Goal: Navigation & Orientation: Find specific page/section

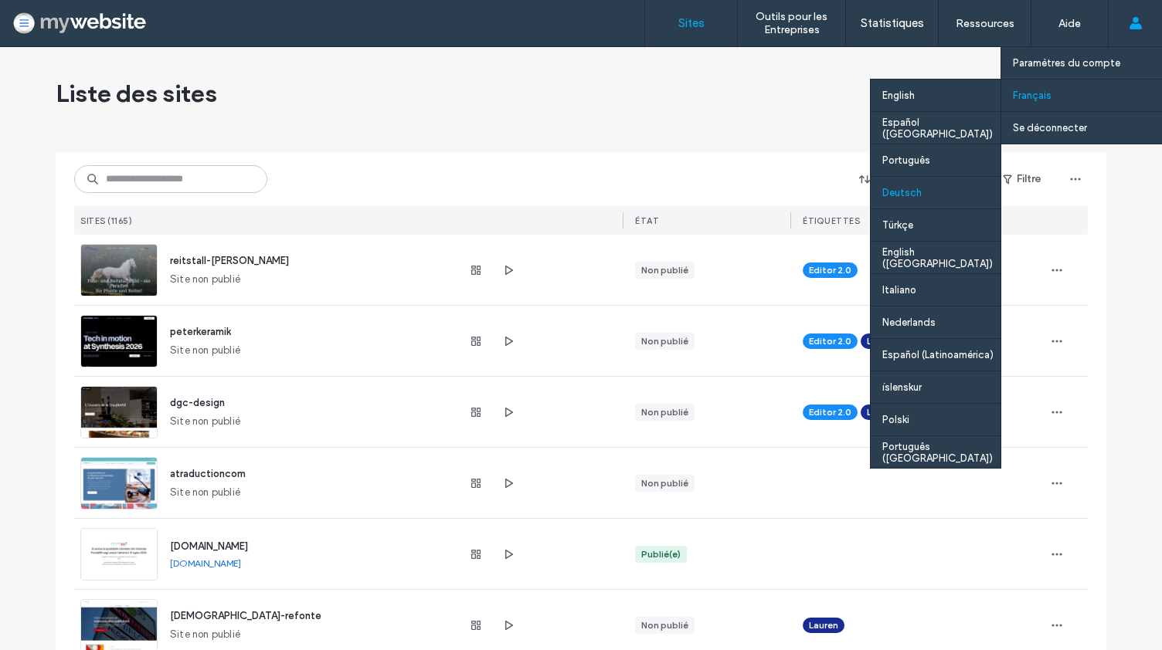
click at [906, 185] on div "Deutsch" at bounding box center [935, 192] width 130 height 32
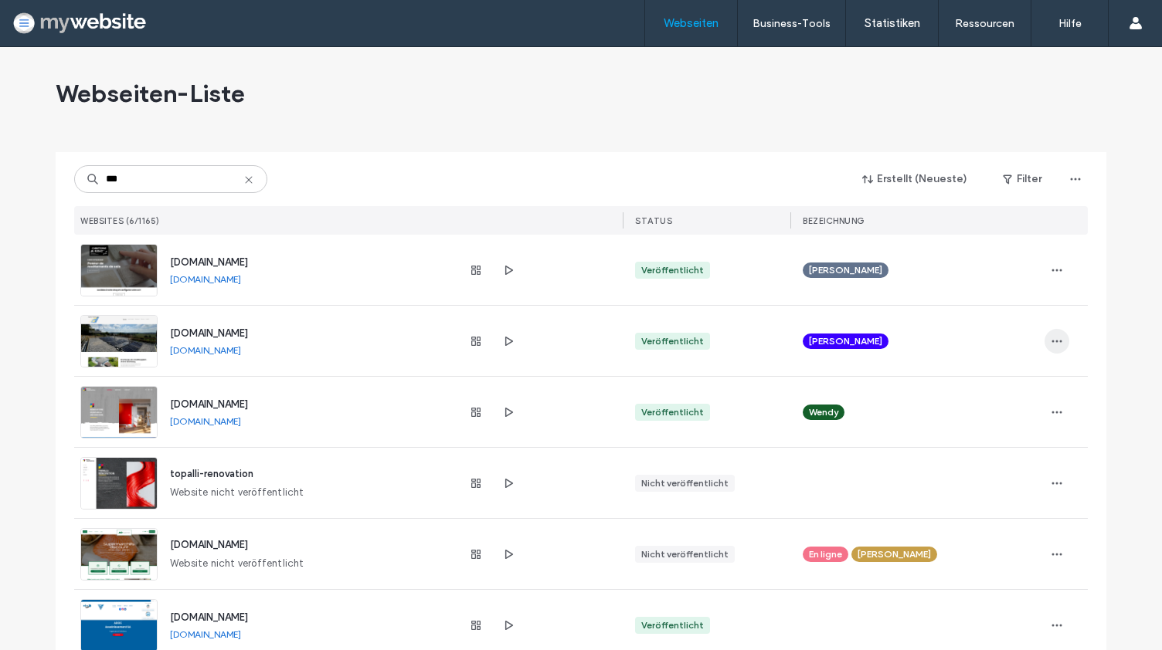
type input "***"
click at [1050, 336] on icon "button" at bounding box center [1056, 341] width 12 height 12
click at [1011, 379] on span "Webseiten-Dashboard" at bounding box center [998, 381] width 106 height 15
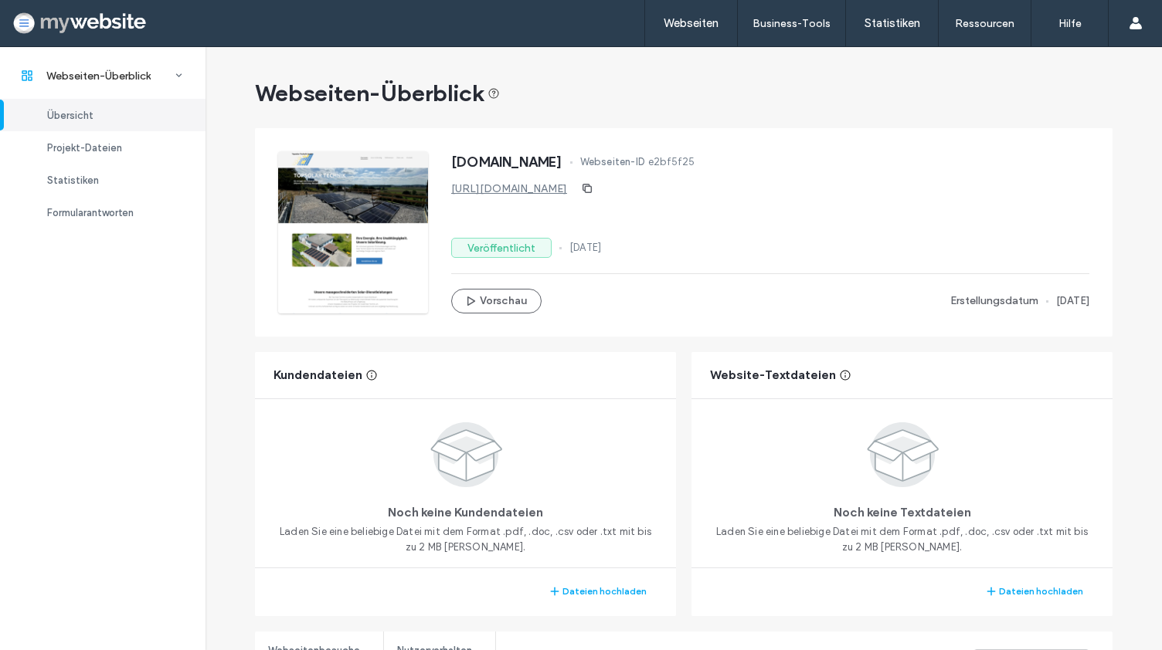
drag, startPoint x: 1155, startPoint y: 105, endPoint x: 1158, endPoint y: 194, distance: 88.9
click at [1158, 194] on div "Webseiten Business-Tools Zapier Mehr Kunden gewinnen Einfacher Editor (DIY) Onb…" at bounding box center [581, 325] width 1162 height 650
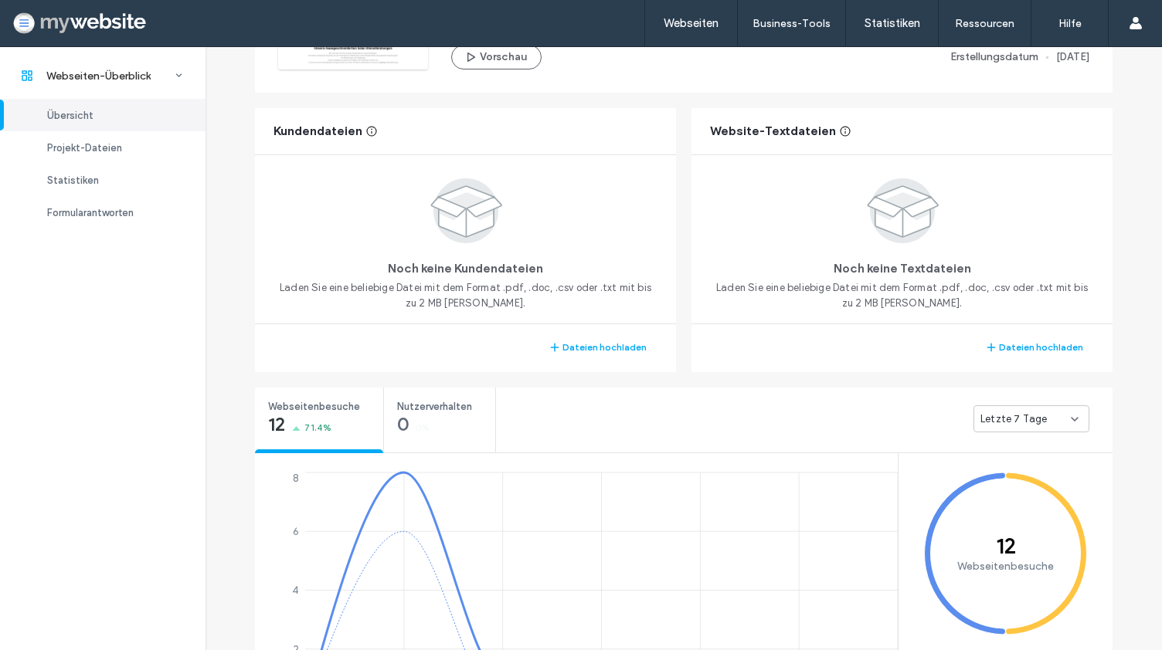
scroll to position [158, 0]
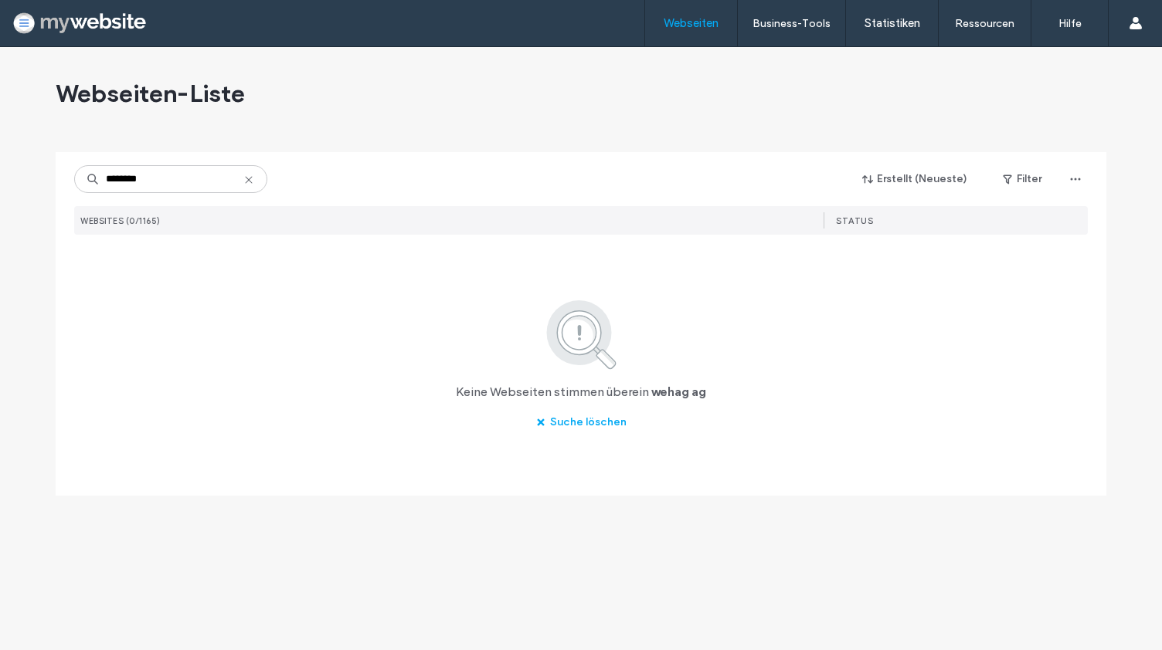
click at [178, 185] on input "********" at bounding box center [170, 179] width 193 height 28
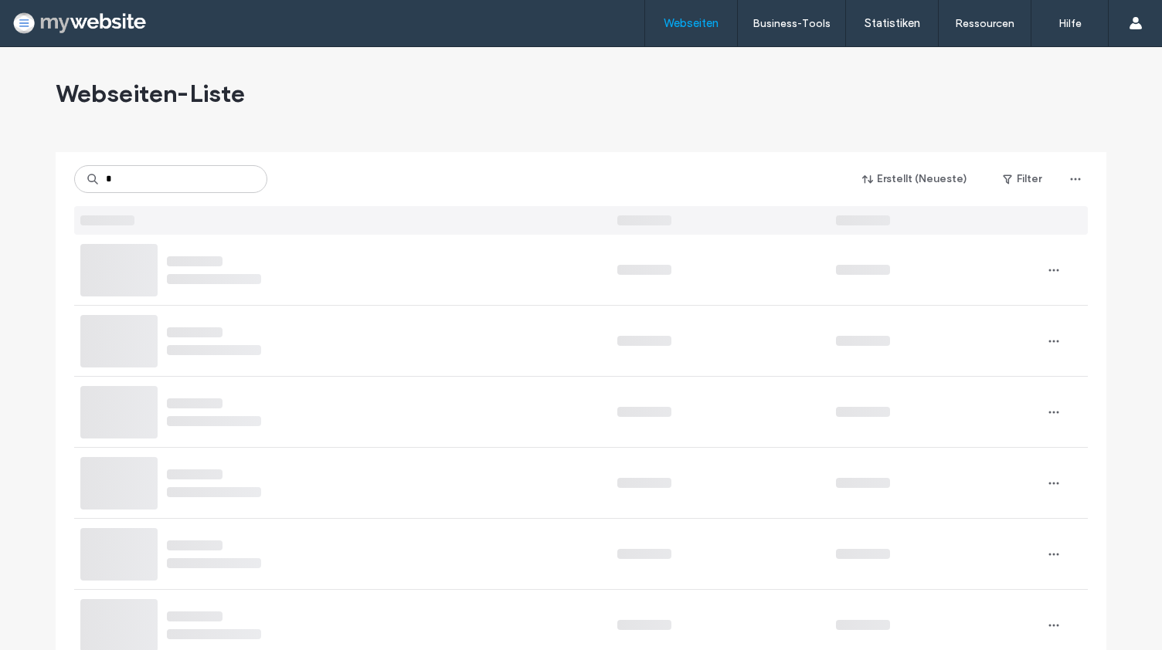
type input "*"
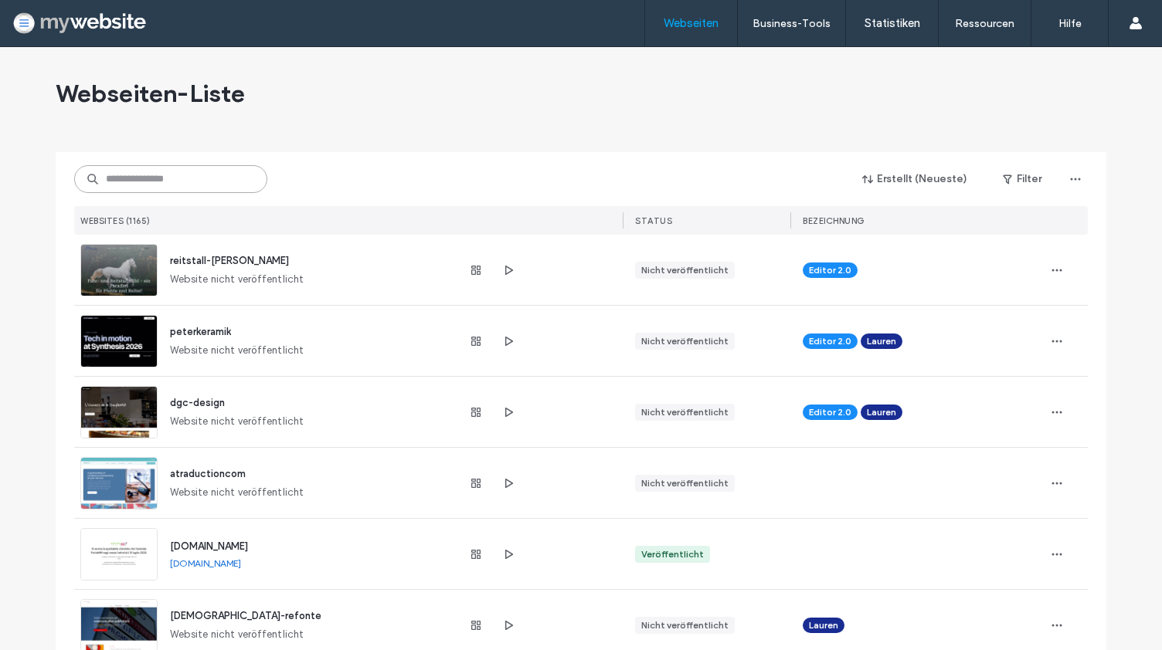
click at [207, 180] on input at bounding box center [170, 179] width 193 height 28
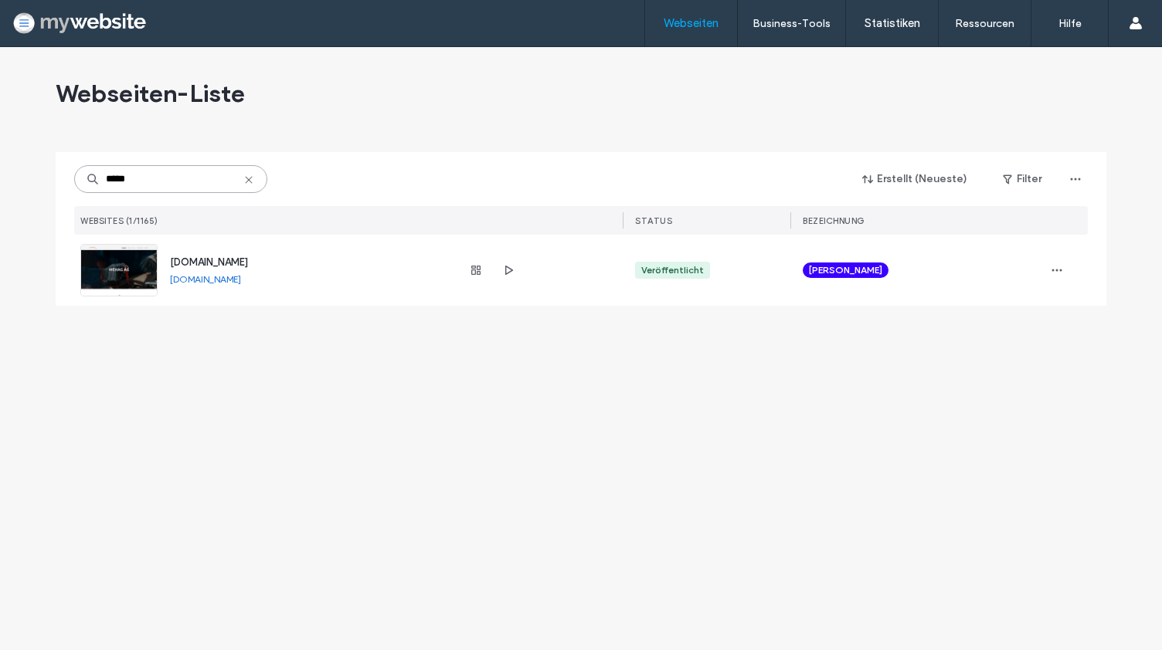
type input "*****"
click at [124, 277] on img at bounding box center [119, 297] width 76 height 105
click at [1055, 268] on icon "button" at bounding box center [1056, 270] width 12 height 12
click at [1025, 308] on span "Webseiten-Dashboard" at bounding box center [1003, 310] width 106 height 15
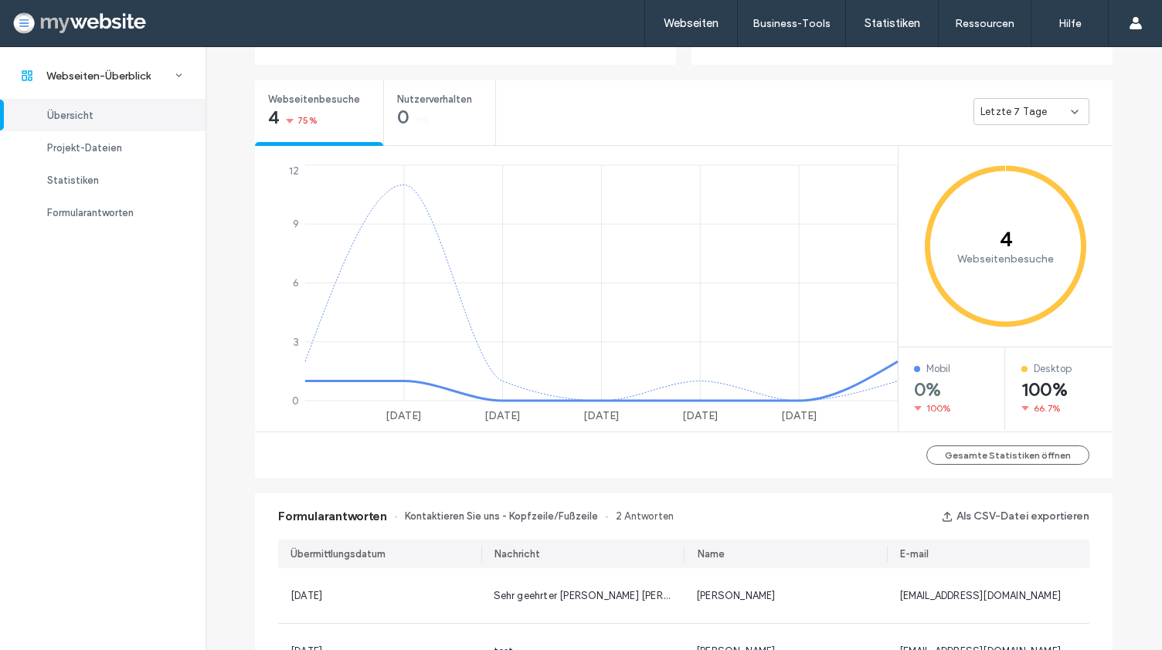
scroll to position [675, 0]
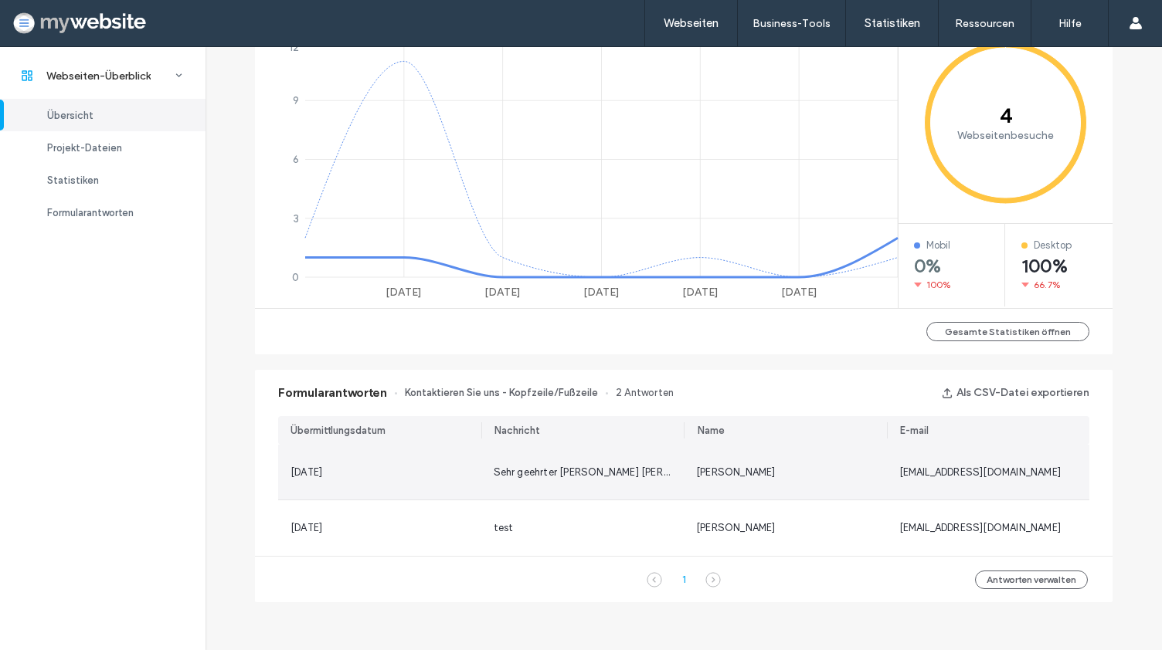
click at [696, 467] on span "[PERSON_NAME]" at bounding box center [736, 472] width 80 height 12
